Goal: Find contact information: Find contact information

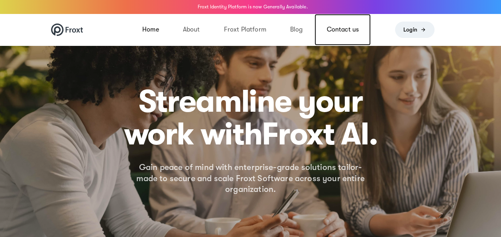
click at [334, 33] on link "Contact us" at bounding box center [343, 30] width 56 height 32
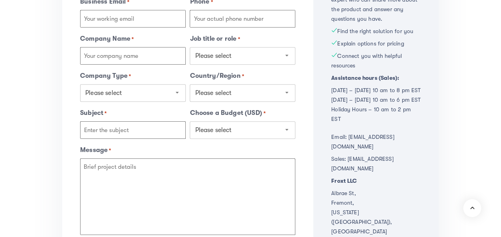
scroll to position [215, 0]
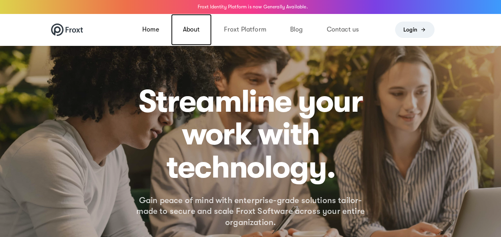
click at [192, 28] on link "About" at bounding box center [191, 30] width 41 height 32
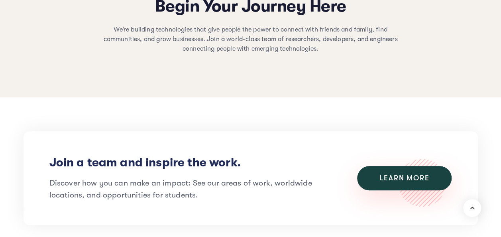
scroll to position [1734, 0]
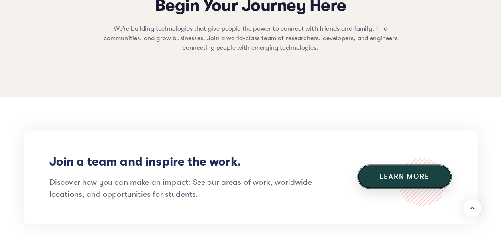
click at [391, 173] on span "a" at bounding box center [391, 176] width 5 height 7
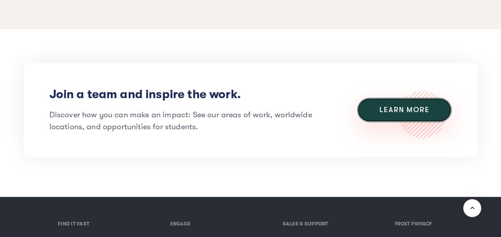
scroll to position [1801, 0]
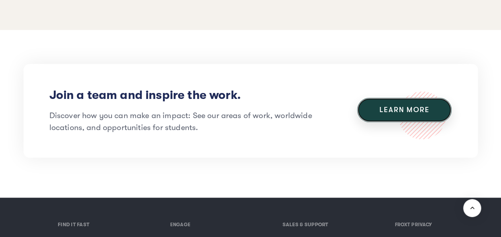
click at [416, 98] on span "L e a r n m o r e" at bounding box center [405, 110] width 80 height 24
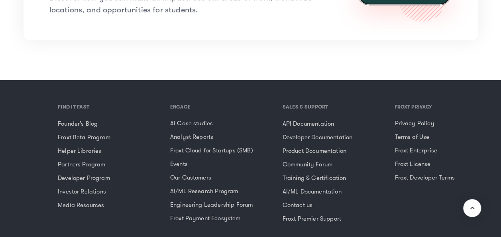
scroll to position [1944, 0]
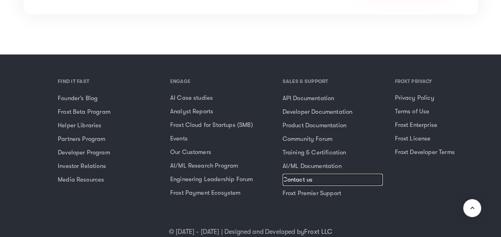
click at [297, 174] on link "Contact us" at bounding box center [333, 180] width 101 height 12
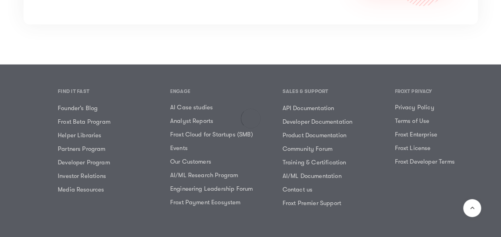
scroll to position [1947, 0]
